Goal: Check status: Check status

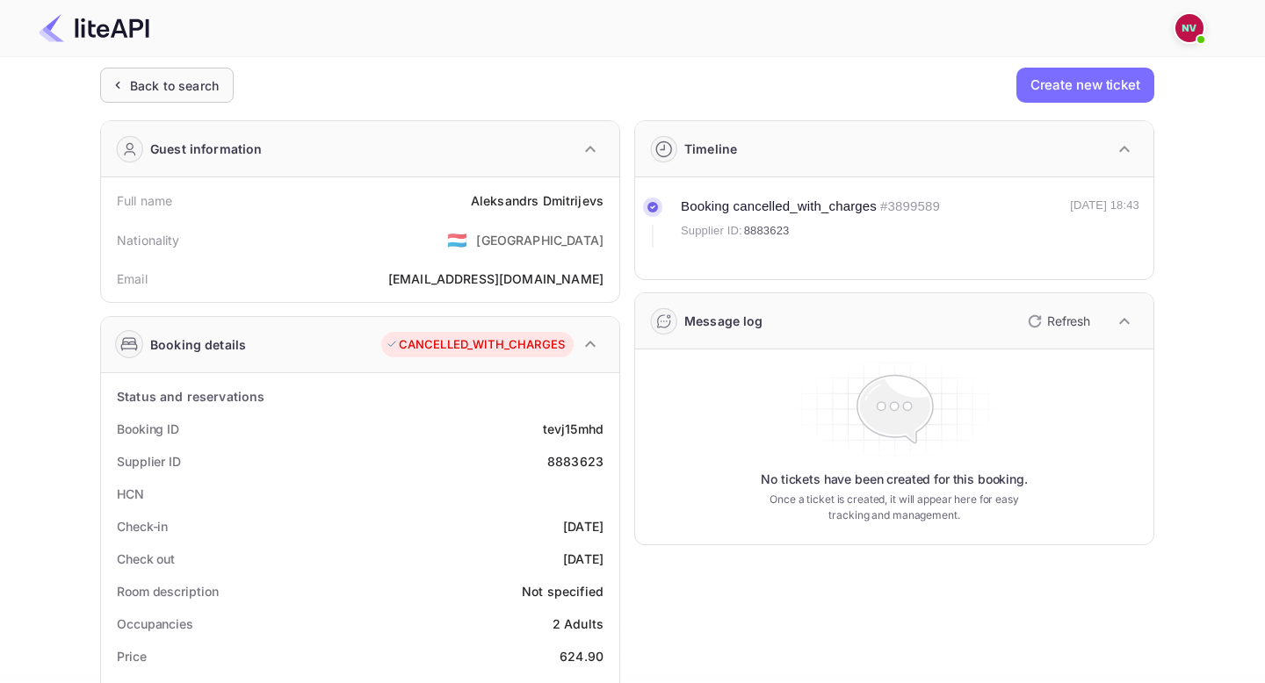
click at [197, 90] on div "Back to search" at bounding box center [174, 85] width 89 height 18
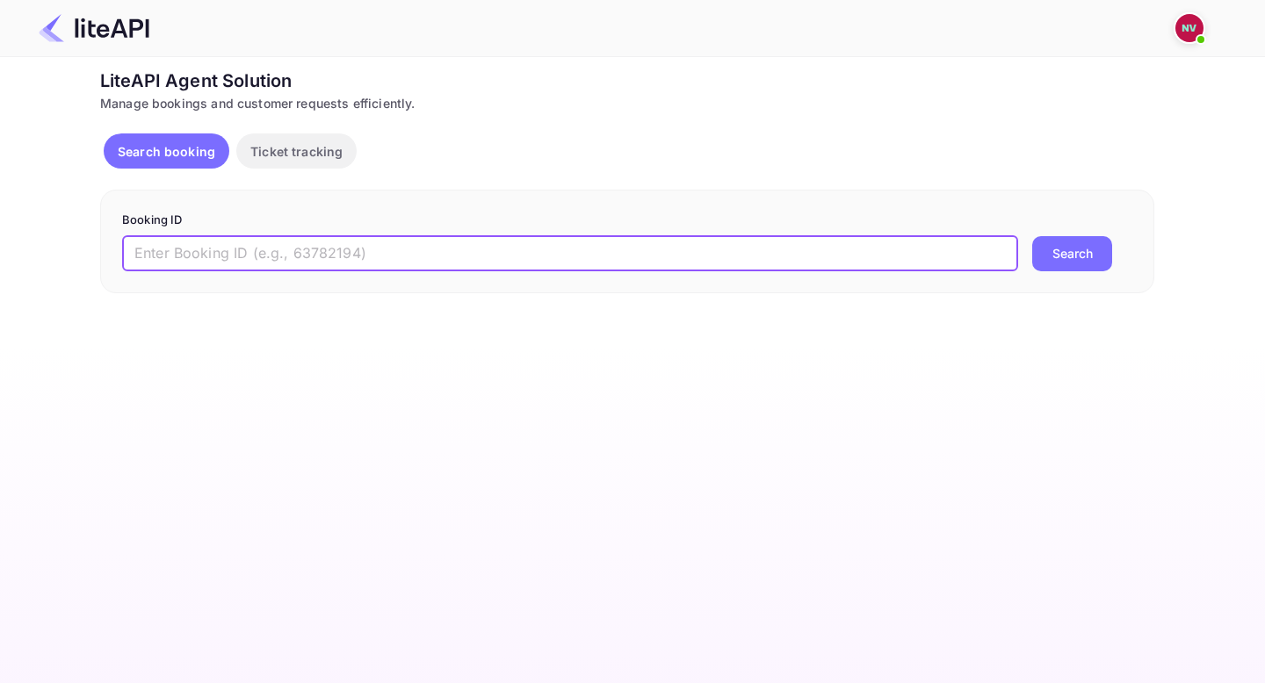
click at [419, 250] on input "text" at bounding box center [570, 253] width 896 height 35
paste input "7689033"
type input "7689033"
click at [1032, 236] on button "Search" at bounding box center [1072, 253] width 80 height 35
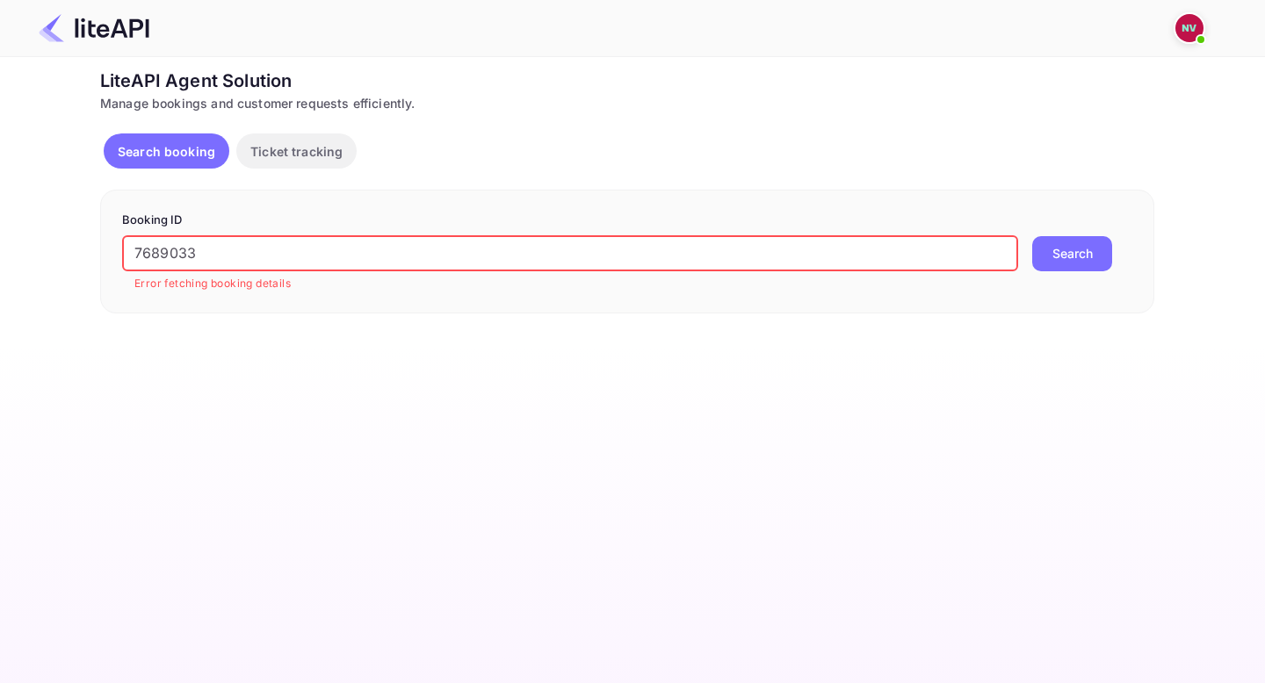
click at [1189, 26] on img at bounding box center [1189, 28] width 28 height 28
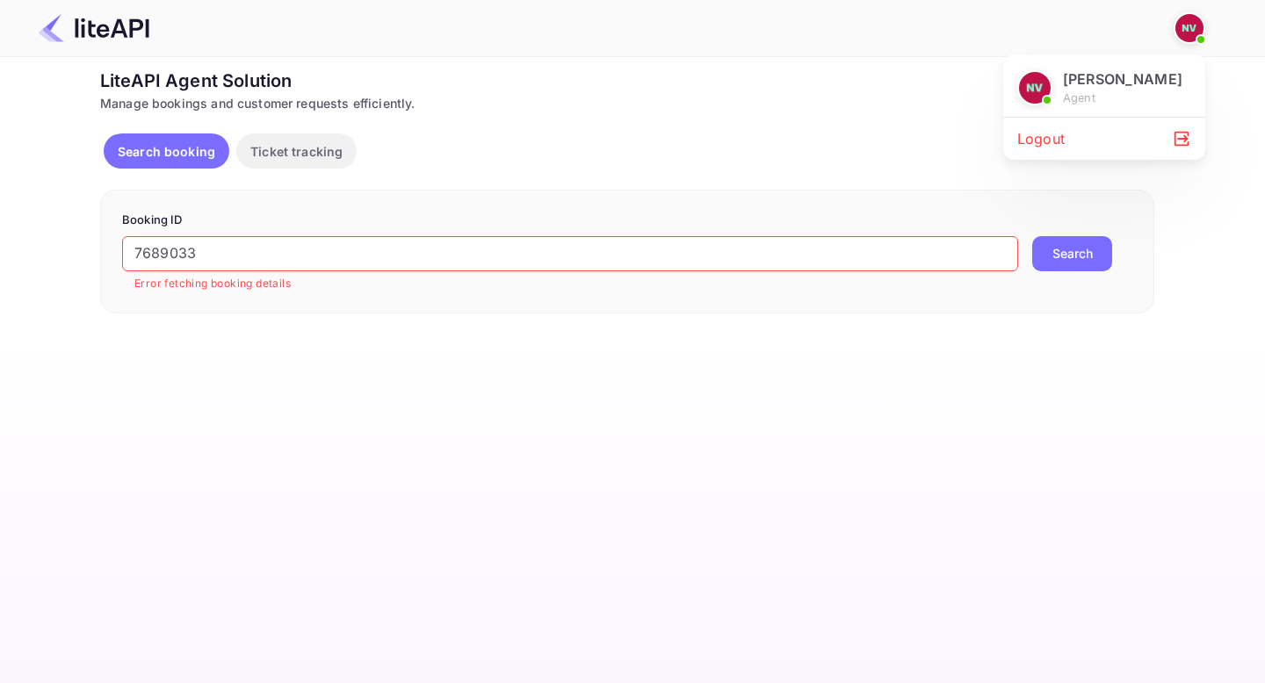
click at [1070, 138] on div "Logout" at bounding box center [1104, 139] width 202 height 42
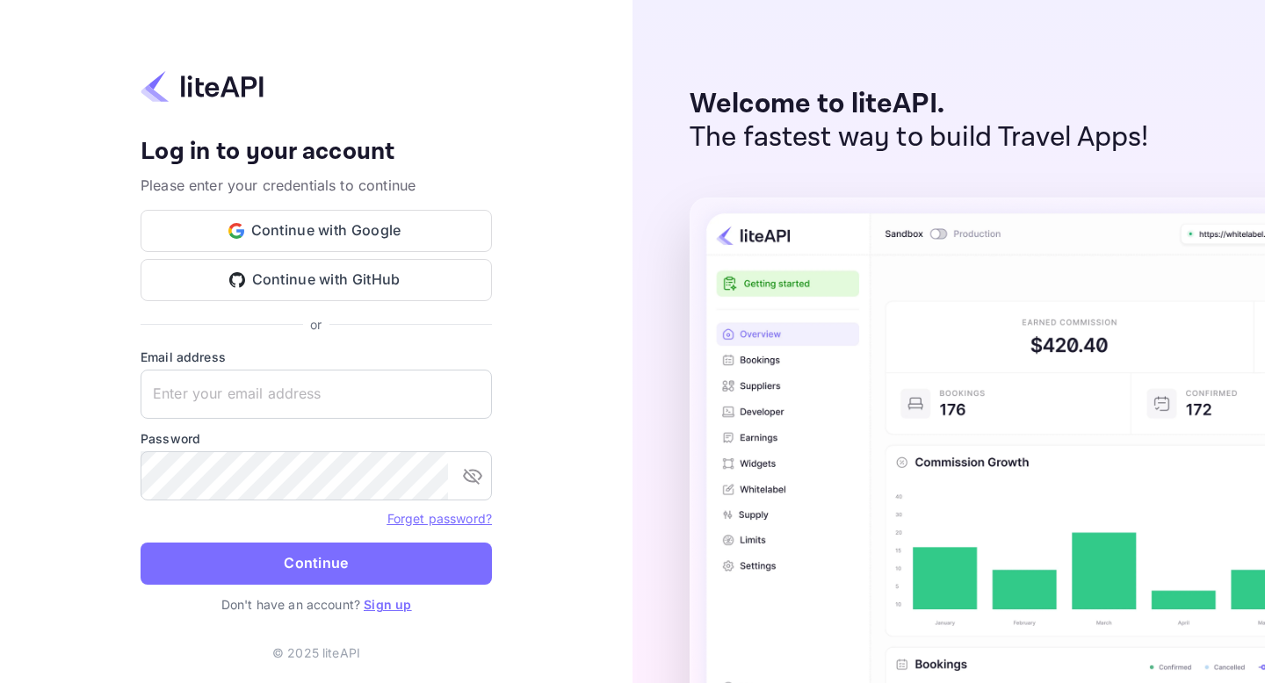
type input "[PERSON_NAME][EMAIL_ADDRESS][DOMAIN_NAME]"
click at [332, 233] on button "Continue with Google" at bounding box center [316, 231] width 351 height 42
